Goal: Transaction & Acquisition: Purchase product/service

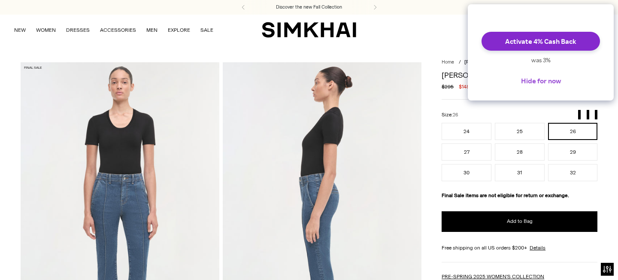
click at [559, 86] on button "Hide for now" at bounding box center [541, 80] width 54 height 19
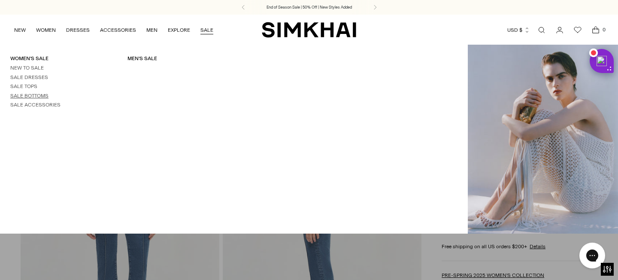
click at [31, 94] on link "Sale Bottoms" at bounding box center [29, 96] width 38 height 6
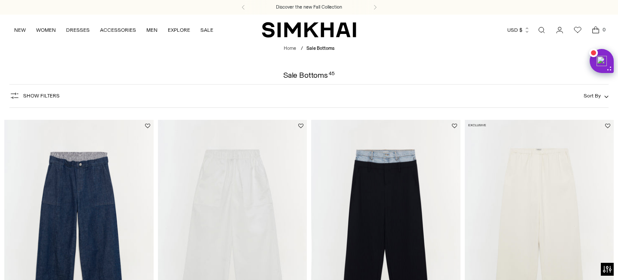
click at [597, 90] on div "Show Filters Show Filters Sort By Recommended Most Popular Newest" at bounding box center [308, 96] width 599 height 24
click at [598, 96] on span "Sort By" at bounding box center [591, 96] width 17 height 6
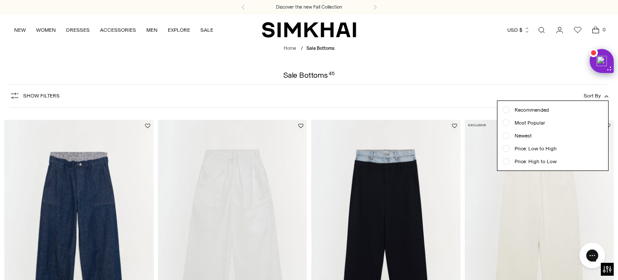
click at [132, 114] on div at bounding box center [309, 140] width 618 height 280
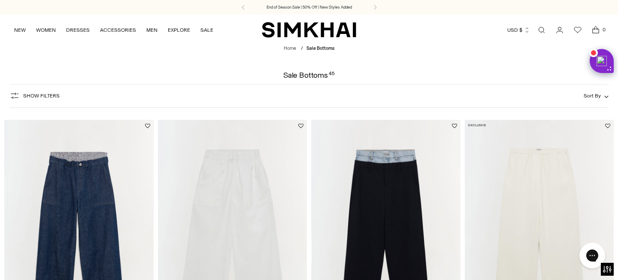
click at [602, 93] on button "Sort By" at bounding box center [595, 95] width 25 height 9
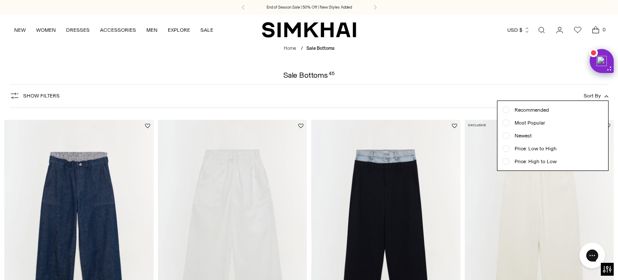
click at [540, 121] on span "Most Popular" at bounding box center [527, 123] width 36 height 8
click at [467, 94] on div "Show Filters Show Filters Sort By Recommended Most Popular Newest" at bounding box center [308, 96] width 599 height 24
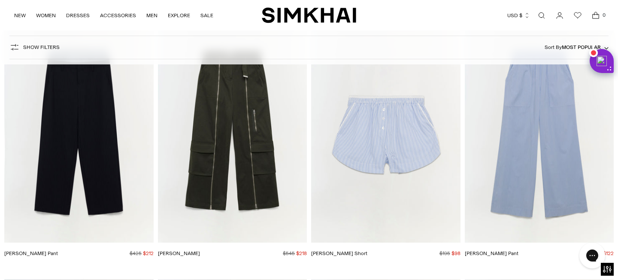
scroll to position [106, 0]
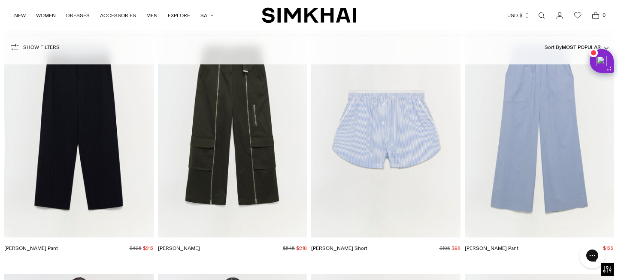
click at [39, 46] on span "Show Filters" at bounding box center [41, 47] width 36 height 6
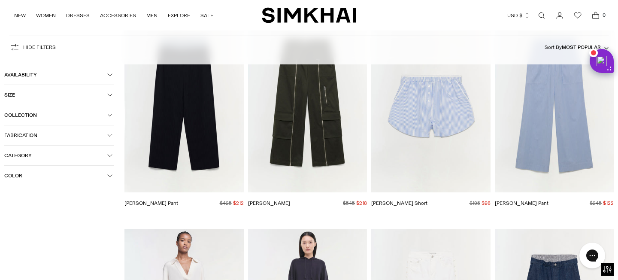
click at [28, 90] on button "Size" at bounding box center [58, 95] width 109 height 20
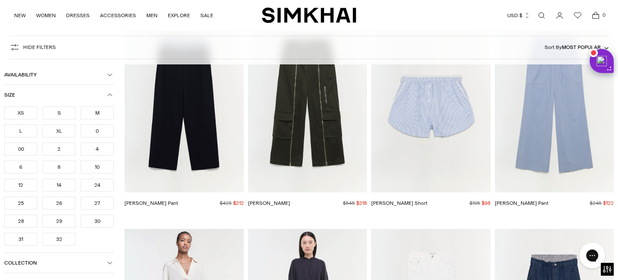
click at [63, 206] on div "26" at bounding box center [58, 202] width 33 height 13
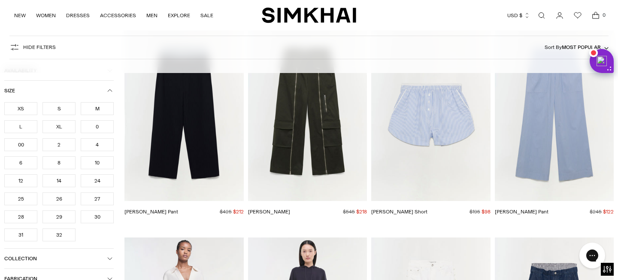
scroll to position [114, 0]
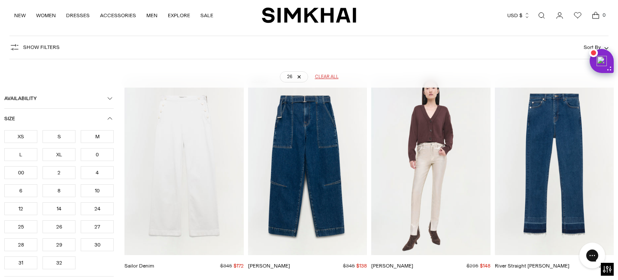
scroll to position [63, 0]
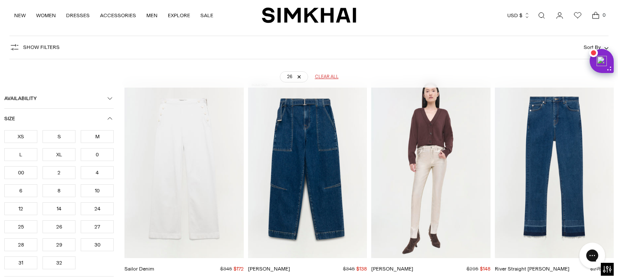
click at [30, 133] on div "XS" at bounding box center [20, 136] width 33 height 13
click at [54, 135] on div "S" at bounding box center [58, 136] width 33 height 13
click at [62, 172] on div "2" at bounding box center [58, 172] width 33 height 13
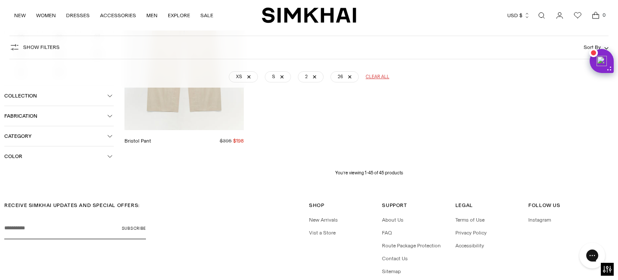
scroll to position [2616, 0]
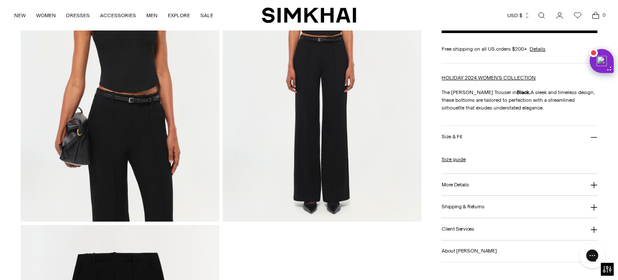
scroll to position [742, 0]
click at [323, 93] on img at bounding box center [322, 72] width 199 height 298
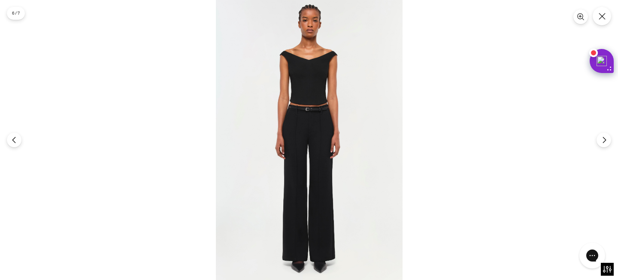
click at [319, 145] on img at bounding box center [309, 140] width 187 height 280
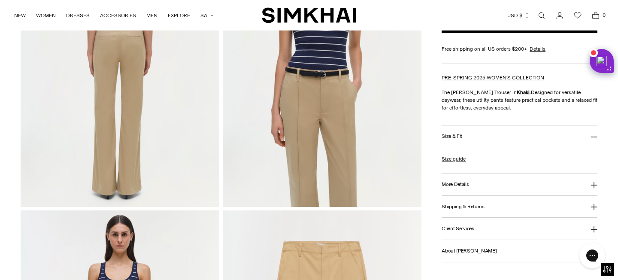
scroll to position [458, 0]
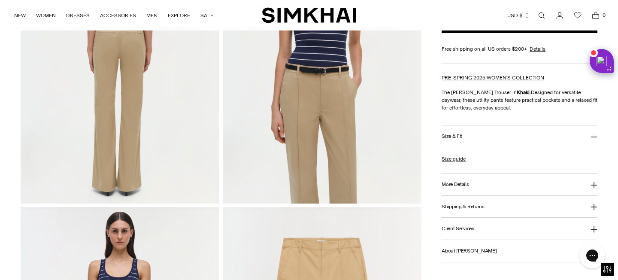
click at [474, 189] on button "More Details" at bounding box center [519, 184] width 156 height 22
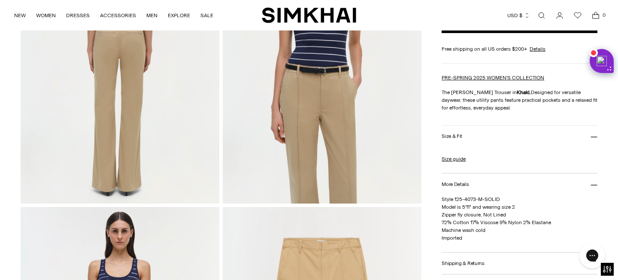
click at [459, 130] on button "Size & Fit" at bounding box center [519, 137] width 156 height 22
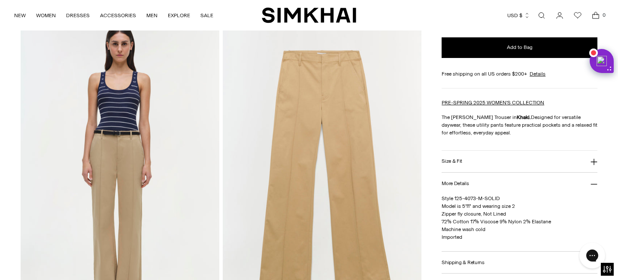
scroll to position [643, 0]
